Goal: Complete application form: Complete application form

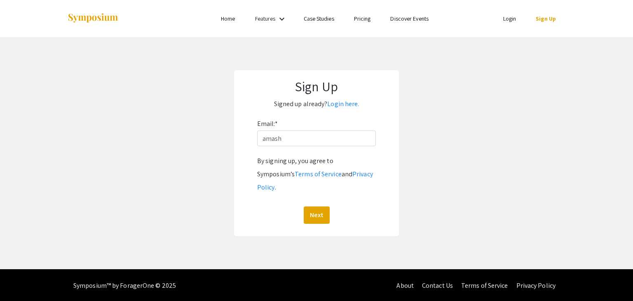
click at [325, 141] on input "amash" at bounding box center [316, 138] width 119 height 16
click at [299, 141] on input "amash" at bounding box center [316, 138] width 119 height 16
click at [303, 140] on input "[EMAIL_ADDRESS][PERSON_NAME][DOMAIN_NAME]" at bounding box center [316, 138] width 119 height 16
type input "[EMAIL_ADDRESS][DOMAIN_NAME]"
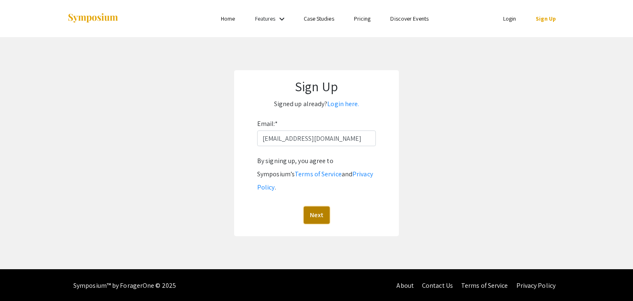
click at [320, 206] on button "Next" at bounding box center [317, 214] width 26 height 17
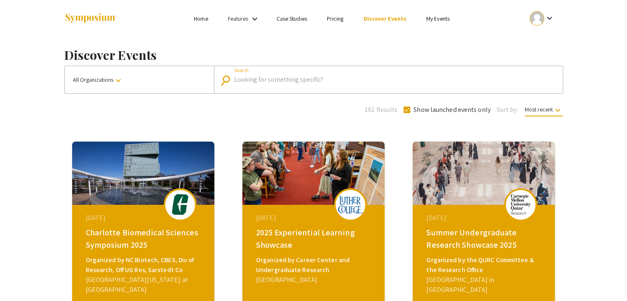
click at [294, 79] on input "Search" at bounding box center [392, 79] width 317 height 7
paste input "‘Summer Undergraduate Research Showcase 2025"
click at [236, 79] on input "‘Summer Undergraduate Research Showcase 2025" at bounding box center [388, 79] width 308 height 7
type input "Summer Undergraduate Research Showcase 2025"
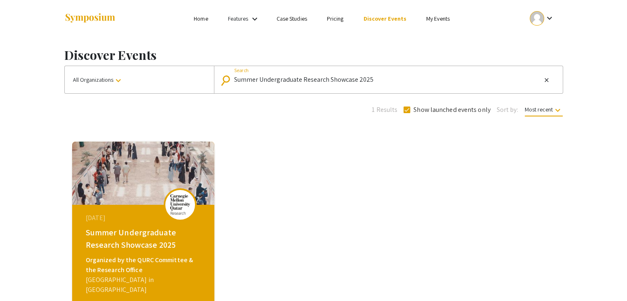
click at [127, 217] on div "August 28, 2025" at bounding box center [144, 218] width 117 height 10
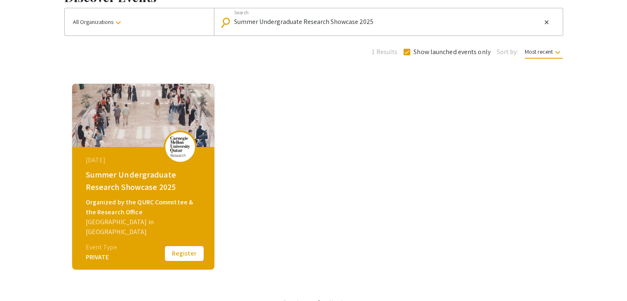
click at [173, 257] on button "Register" at bounding box center [184, 252] width 41 height 17
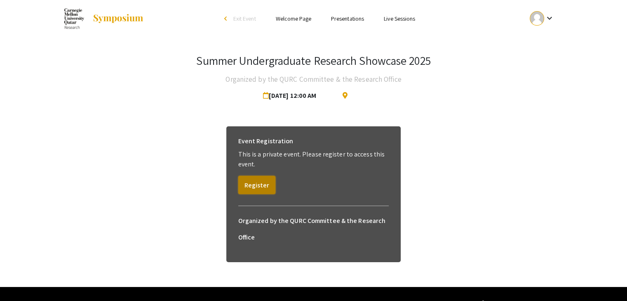
click at [267, 184] on button "Register" at bounding box center [256, 185] width 37 height 18
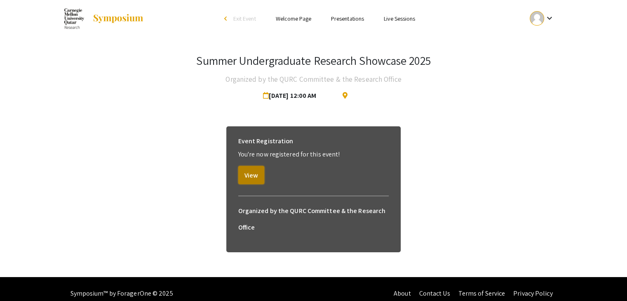
click at [262, 174] on button "View" at bounding box center [251, 175] width 26 height 18
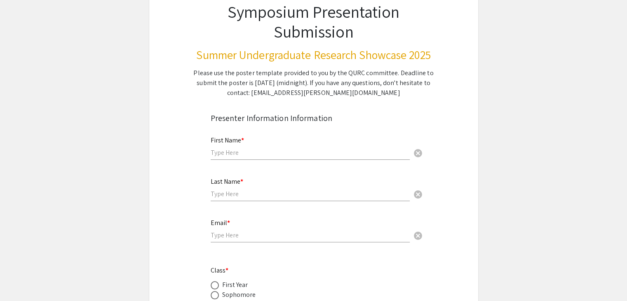
scroll to position [65, 0]
click at [249, 152] on input "text" at bounding box center [310, 152] width 199 height 9
type input "Aun Muhammad"
click at [241, 192] on input "text" at bounding box center [310, 193] width 199 height 9
type input "Ashraf"
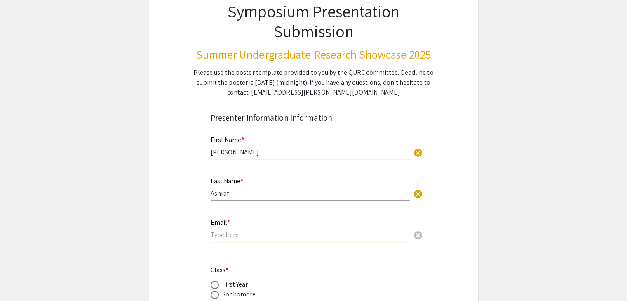
click at [228, 235] on input "email" at bounding box center [310, 234] width 199 height 9
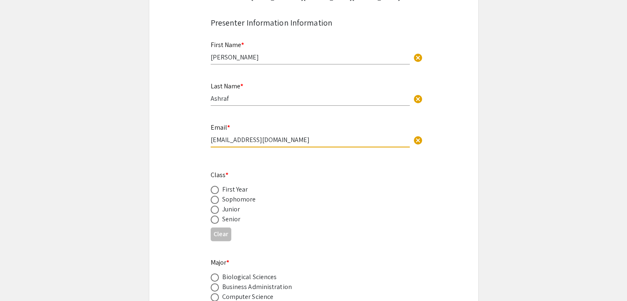
scroll to position [160, 0]
type input "[EMAIL_ADDRESS][DOMAIN_NAME]"
click at [239, 198] on div "Sophomore" at bounding box center [239, 199] width 34 height 10
click at [213, 199] on span at bounding box center [215, 199] width 8 height 8
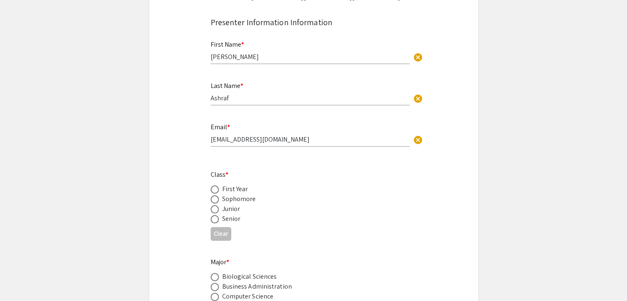
click at [213, 199] on input "radio" at bounding box center [215, 199] width 8 height 8
radio input "true"
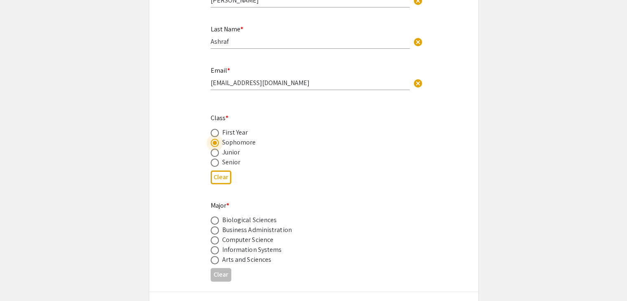
scroll to position [222, 0]
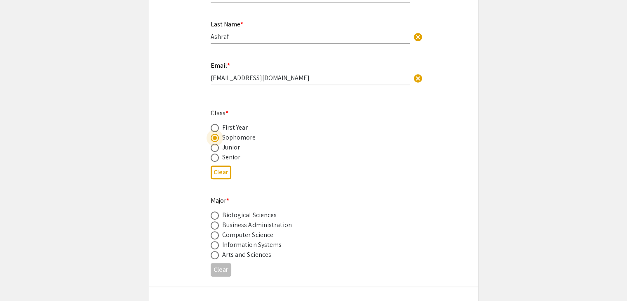
click at [214, 237] on span at bounding box center [215, 235] width 8 height 8
click at [214, 237] on input "radio" at bounding box center [215, 235] width 8 height 8
radio input "true"
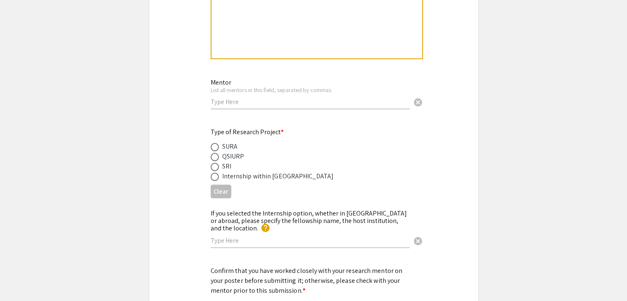
scroll to position [921, 0]
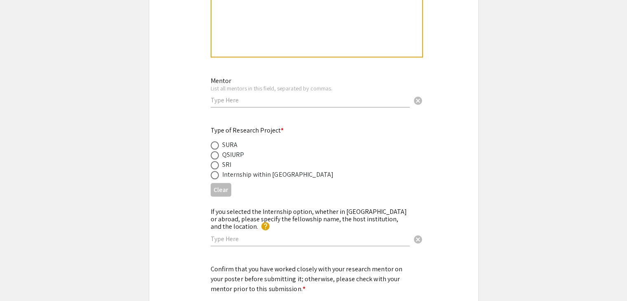
click at [234, 104] on div "Mentor List all mentors in this field, separated by commas. cancel" at bounding box center [310, 88] width 199 height 38
type input "Eduardo Feo Flushing"
click at [213, 148] on span at bounding box center [215, 145] width 8 height 8
click at [213, 148] on input "radio" at bounding box center [215, 145] width 8 height 8
radio input "true"
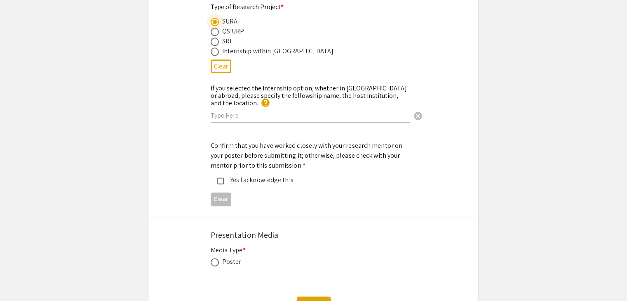
scroll to position [1051, 0]
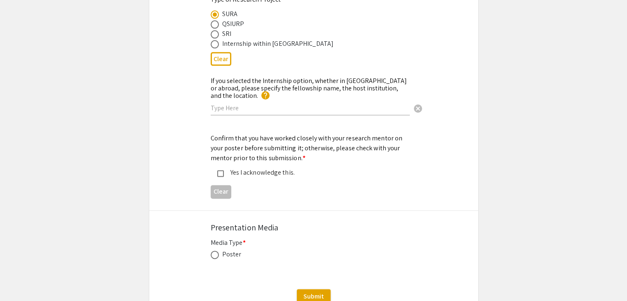
click at [223, 170] on mat-pseudo-checkbox at bounding box center [220, 173] width 7 height 7
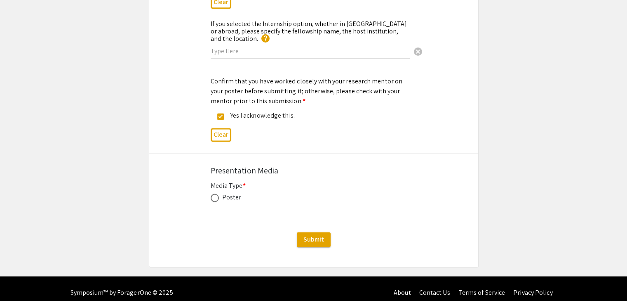
click at [220, 193] on label at bounding box center [217, 197] width 12 height 8
click at [219, 193] on input "radio" at bounding box center [215, 197] width 8 height 8
radio input "true"
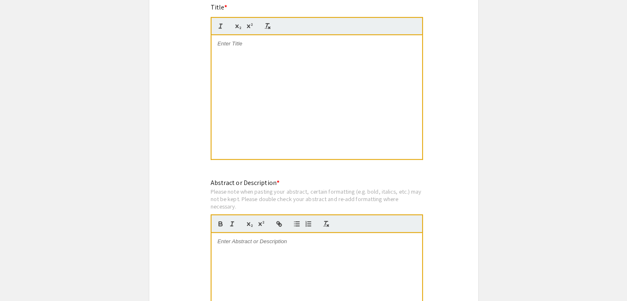
scroll to position [622, 0]
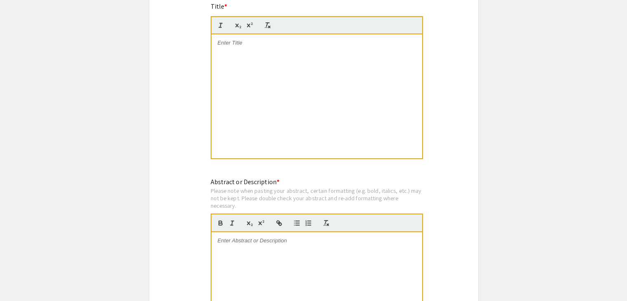
click at [263, 261] on div at bounding box center [316, 294] width 211 height 124
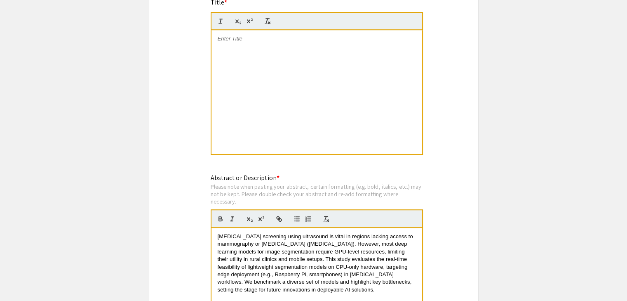
scroll to position [626, 0]
click at [250, 77] on div at bounding box center [316, 92] width 211 height 124
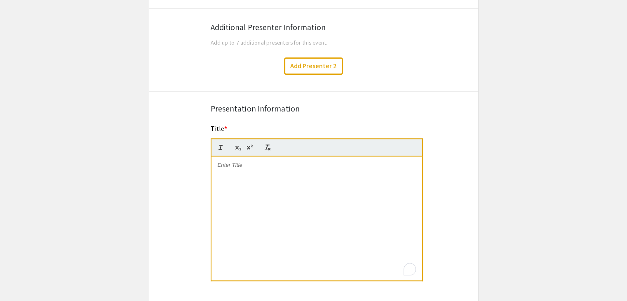
scroll to position [499, 0]
click at [463, 148] on div "Symposium Presentation Submission Summer Undergraduate Research Showcase 2025 P…" at bounding box center [314, 249] width 330 height 1404
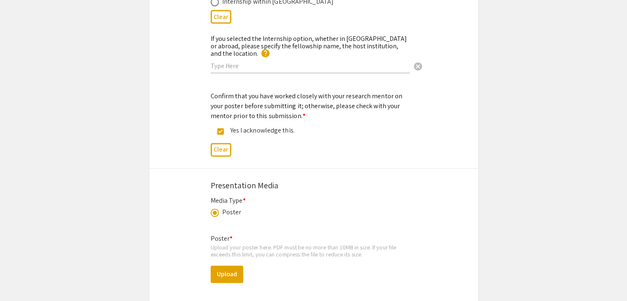
scroll to position [1183, 0]
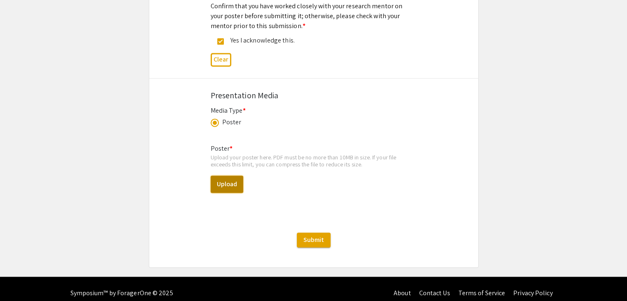
click at [230, 179] on button "Upload" at bounding box center [227, 183] width 33 height 17
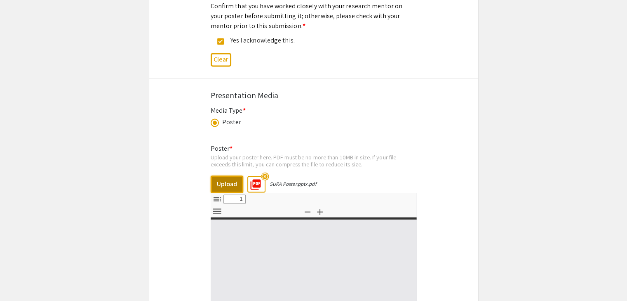
select select "custom"
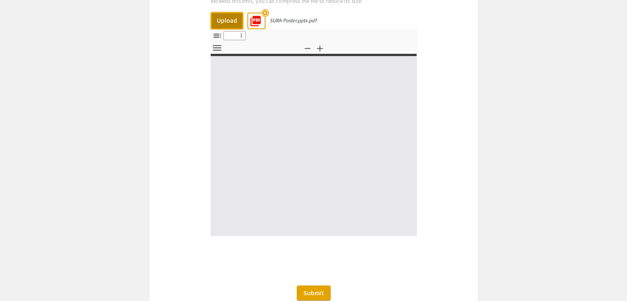
scroll to position [1346, 0]
type input "0"
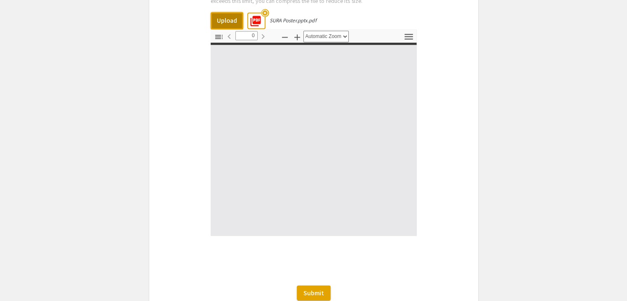
select select "custom"
type input "1"
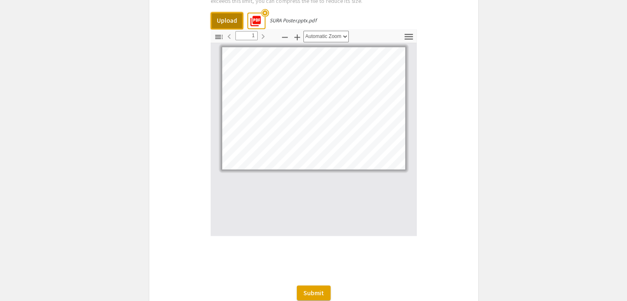
select select "custom"
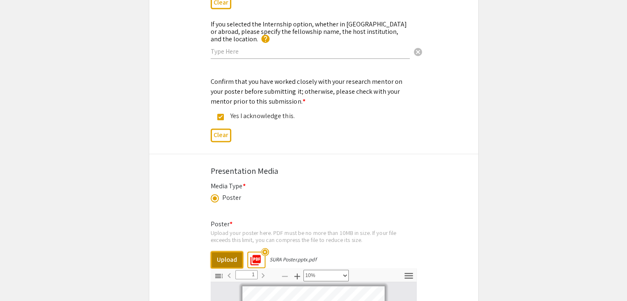
scroll to position [1399, 0]
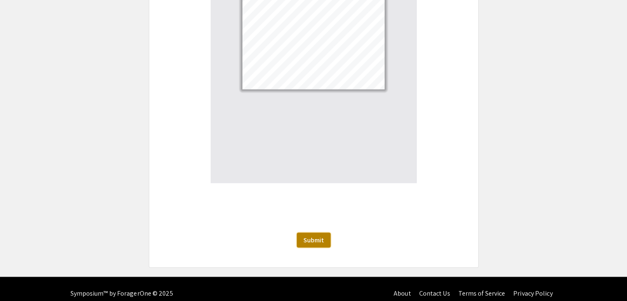
click at [323, 237] on button "Submit" at bounding box center [314, 239] width 34 height 15
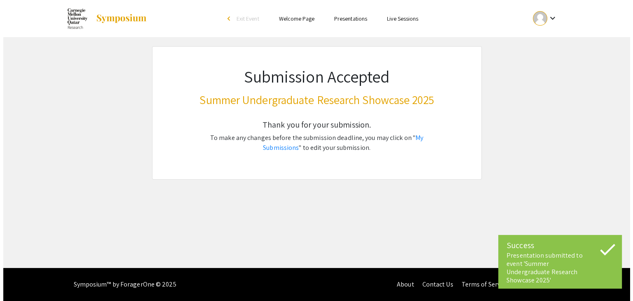
scroll to position [0, 0]
